Goal: Transaction & Acquisition: Purchase product/service

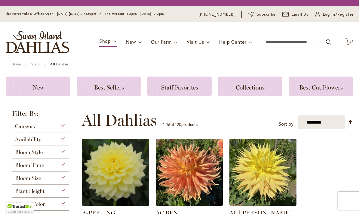
click at [105, 140] on img at bounding box center [115, 171] width 67 height 67
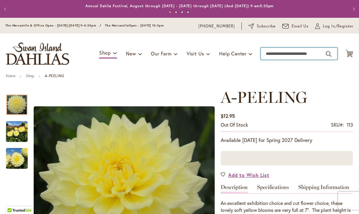
click at [298, 54] on input "Search" at bounding box center [299, 54] width 77 height 12
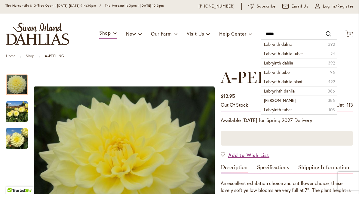
click at [302, 70] on span "Labrynth dahlia tuber" at bounding box center [283, 73] width 39 height 6
type input "**********"
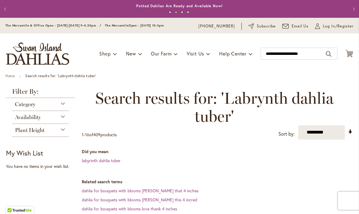
scroll to position [6, 0]
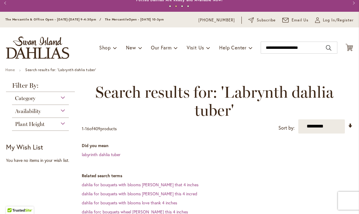
click at [113, 155] on link "labyrinth dahlia tuber" at bounding box center [101, 154] width 39 height 6
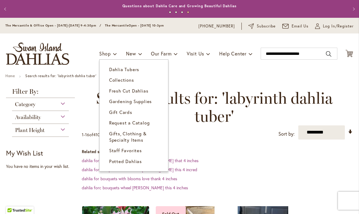
click at [132, 67] on span "Dahlia Tubers" at bounding box center [124, 69] width 30 height 6
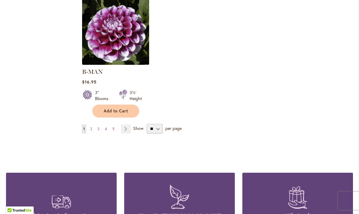
scroll to position [793, 0]
click at [126, 125] on link "Page Next" at bounding box center [126, 129] width 10 height 9
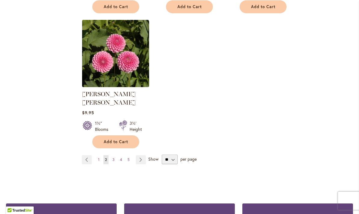
scroll to position [765, 0]
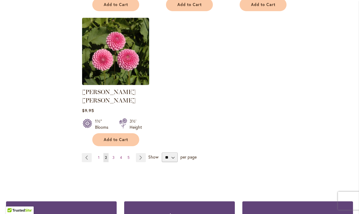
click at [140, 153] on link "Page Next" at bounding box center [141, 157] width 10 height 9
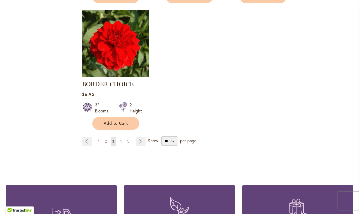
scroll to position [768, 0]
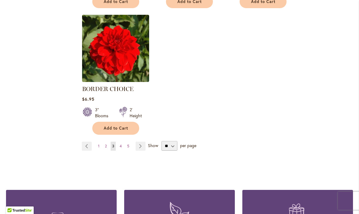
click at [141, 142] on link "Page Next" at bounding box center [141, 145] width 10 height 9
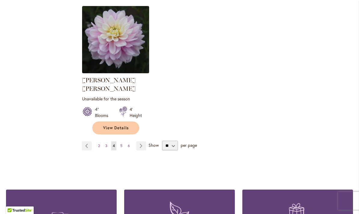
scroll to position [785, 0]
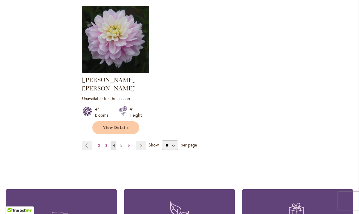
click at [139, 141] on link "Page Next" at bounding box center [141, 145] width 10 height 9
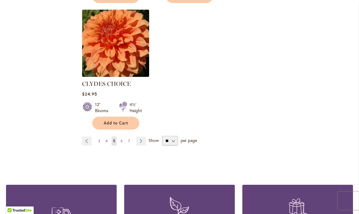
scroll to position [763, 0]
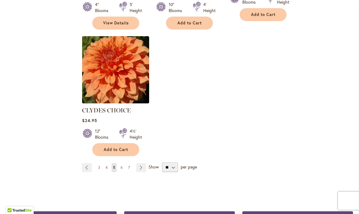
click at [138, 163] on link "Page Next" at bounding box center [141, 167] width 10 height 9
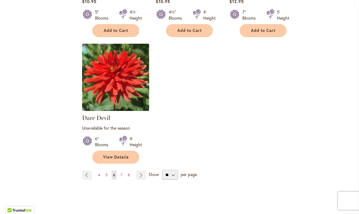
scroll to position [762, 0]
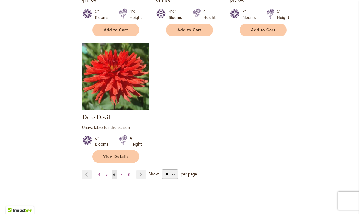
click at [140, 170] on link "Page Next" at bounding box center [141, 174] width 10 height 9
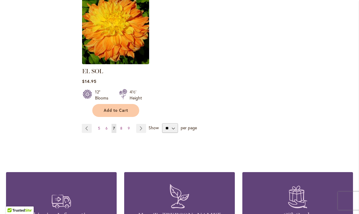
scroll to position [792, 0]
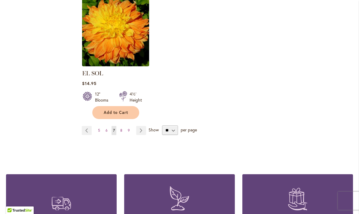
click at [139, 126] on link "Page Next" at bounding box center [141, 130] width 10 height 9
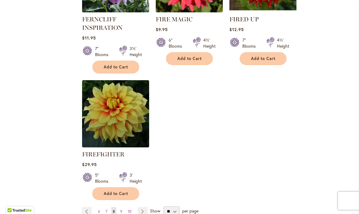
scroll to position [754, 0]
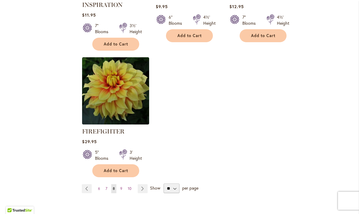
click at [142, 188] on link "Page Next" at bounding box center [143, 188] width 10 height 9
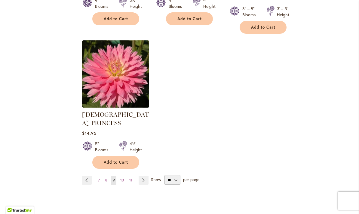
scroll to position [779, 0]
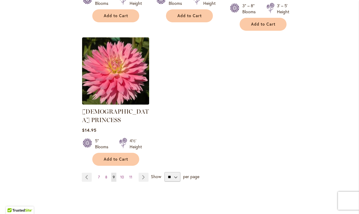
click at [141, 172] on link "Page Next" at bounding box center [144, 176] width 10 height 9
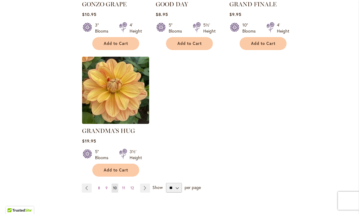
scroll to position [738, 0]
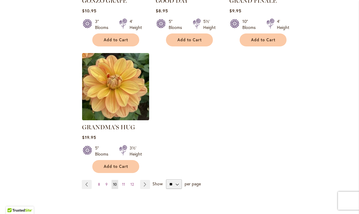
click at [144, 180] on link "Page Next" at bounding box center [145, 184] width 10 height 9
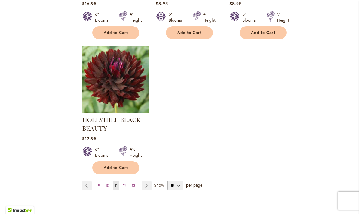
scroll to position [765, 0]
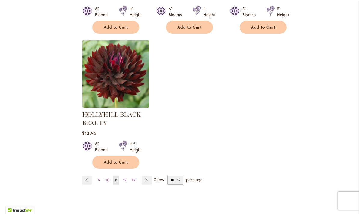
click at [146, 180] on link "Page Next" at bounding box center [147, 179] width 10 height 9
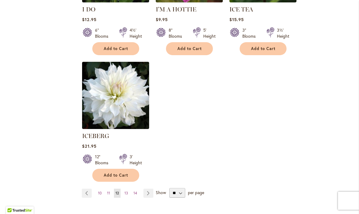
scroll to position [732, 0]
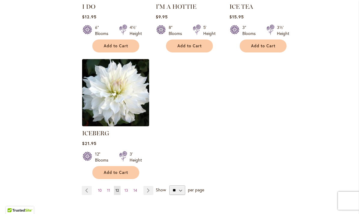
click at [147, 186] on link "Page Next" at bounding box center [149, 190] width 10 height 9
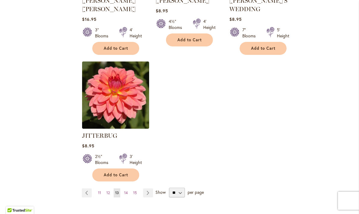
scroll to position [745, 0]
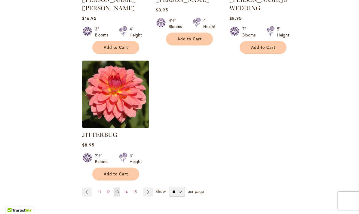
click at [147, 187] on link "Page Next" at bounding box center [148, 191] width 10 height 9
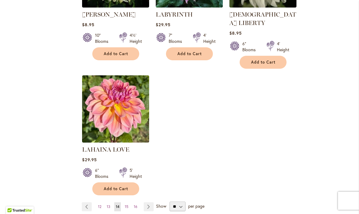
scroll to position [717, 0]
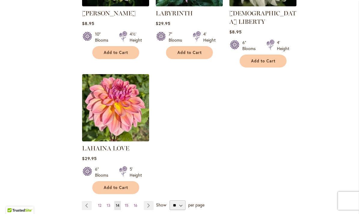
click at [148, 201] on link "Page Next" at bounding box center [149, 205] width 10 height 9
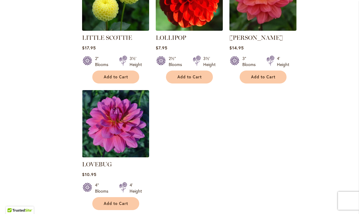
scroll to position [715, 0]
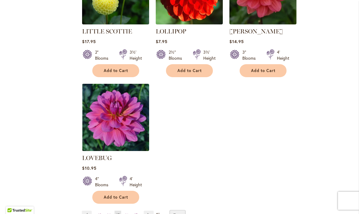
click at [147, 210] on link "Page Next" at bounding box center [149, 214] width 10 height 9
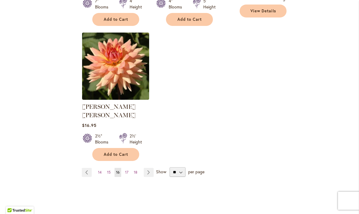
scroll to position [767, 0]
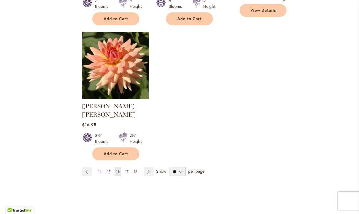
click at [148, 167] on link "Page Next" at bounding box center [149, 171] width 10 height 9
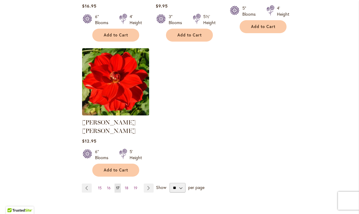
scroll to position [745, 0]
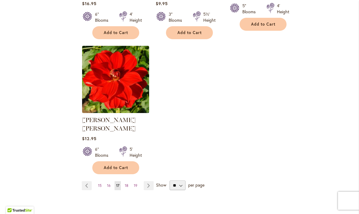
click at [147, 181] on link "Page Next" at bounding box center [149, 185] width 10 height 9
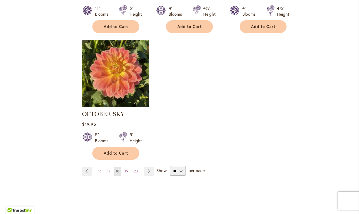
scroll to position [752, 0]
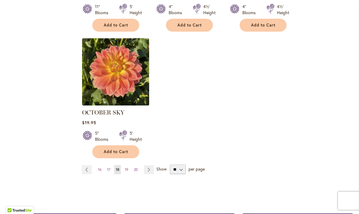
click at [147, 165] on link "Page Next" at bounding box center [149, 169] width 10 height 9
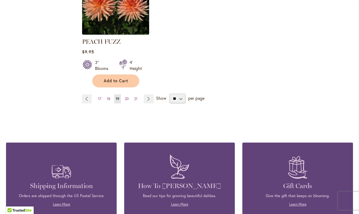
scroll to position [831, 0]
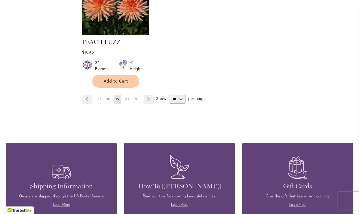
click at [150, 95] on link "Page Next" at bounding box center [149, 99] width 10 height 9
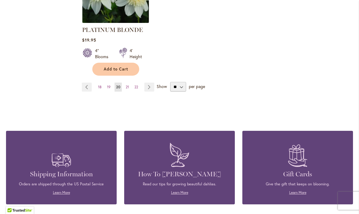
scroll to position [861, 0]
